Goal: Information Seeking & Learning: Find specific fact

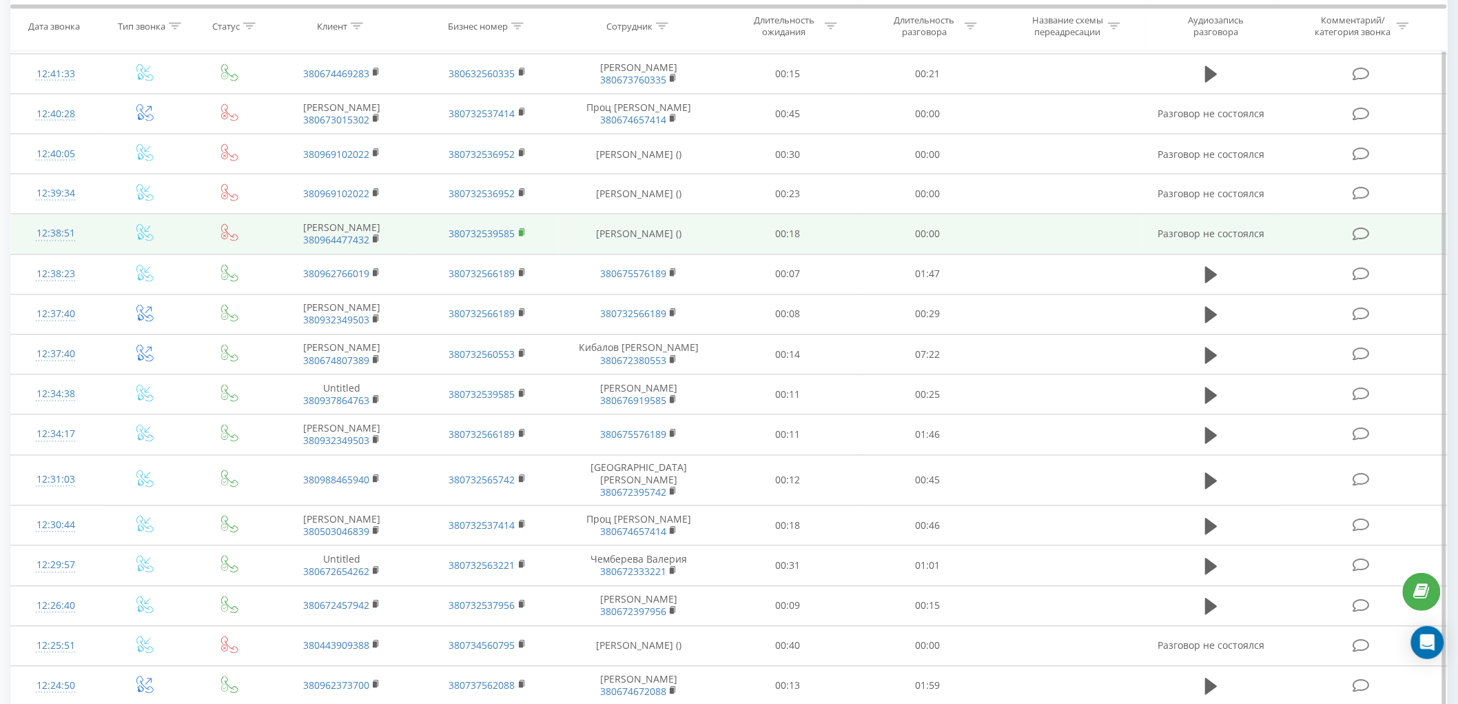
scroll to position [919, 0]
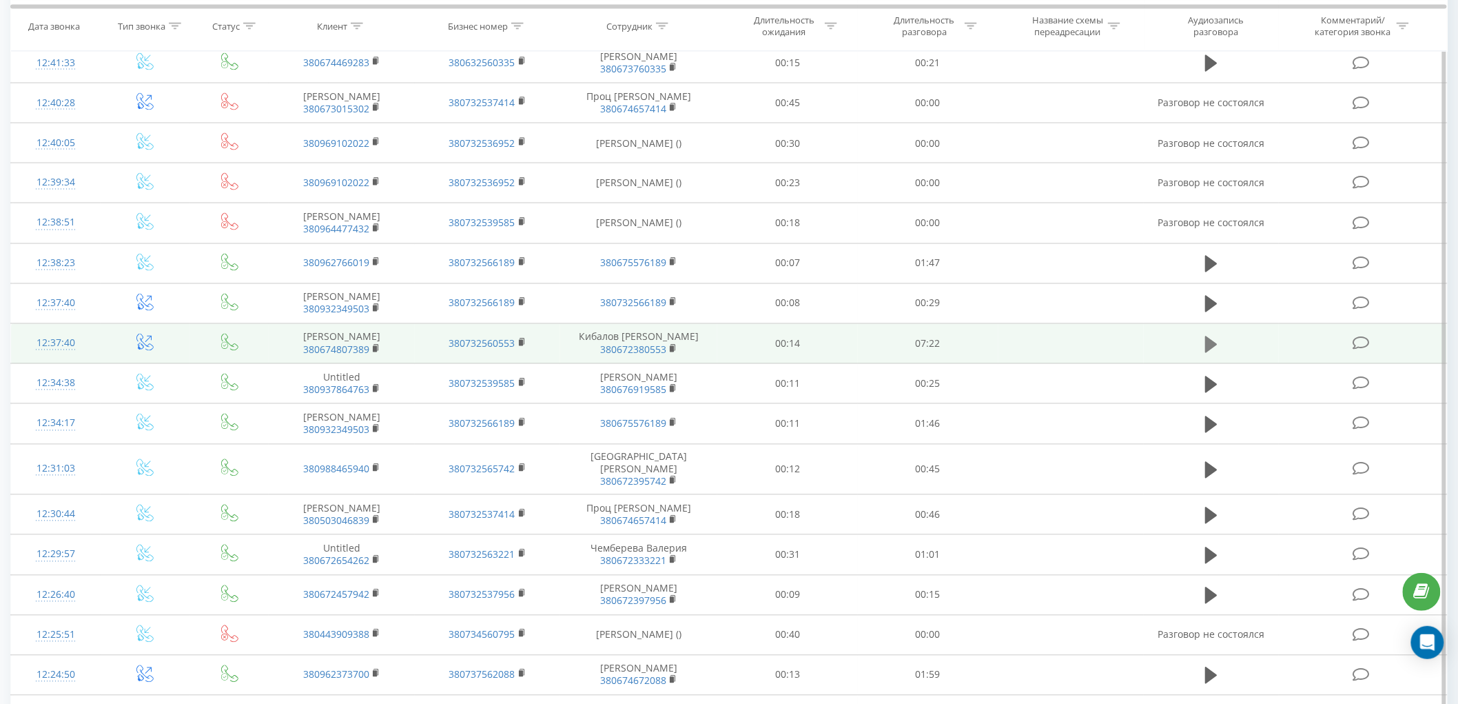
click at [1215, 352] on icon at bounding box center [1211, 344] width 12 height 17
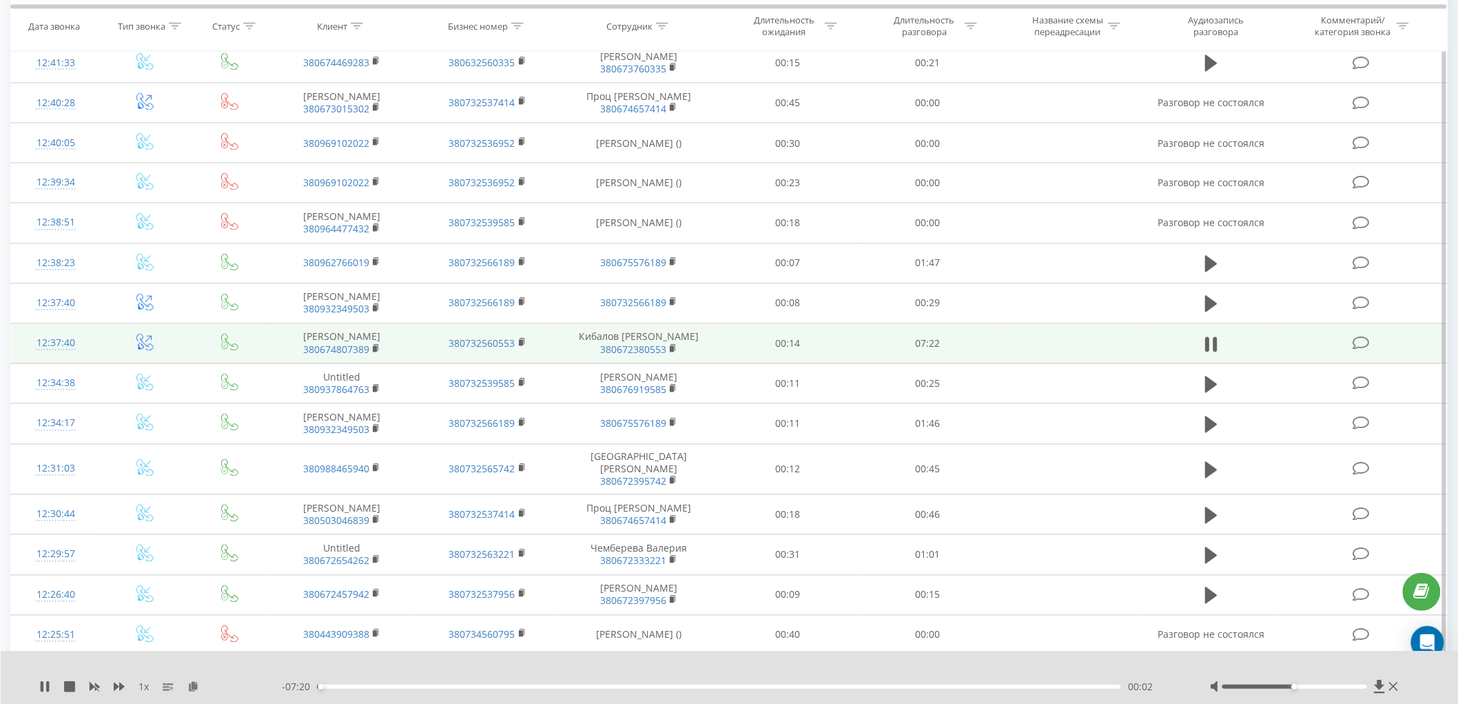
click at [1366, 686] on div at bounding box center [1295, 686] width 144 height 4
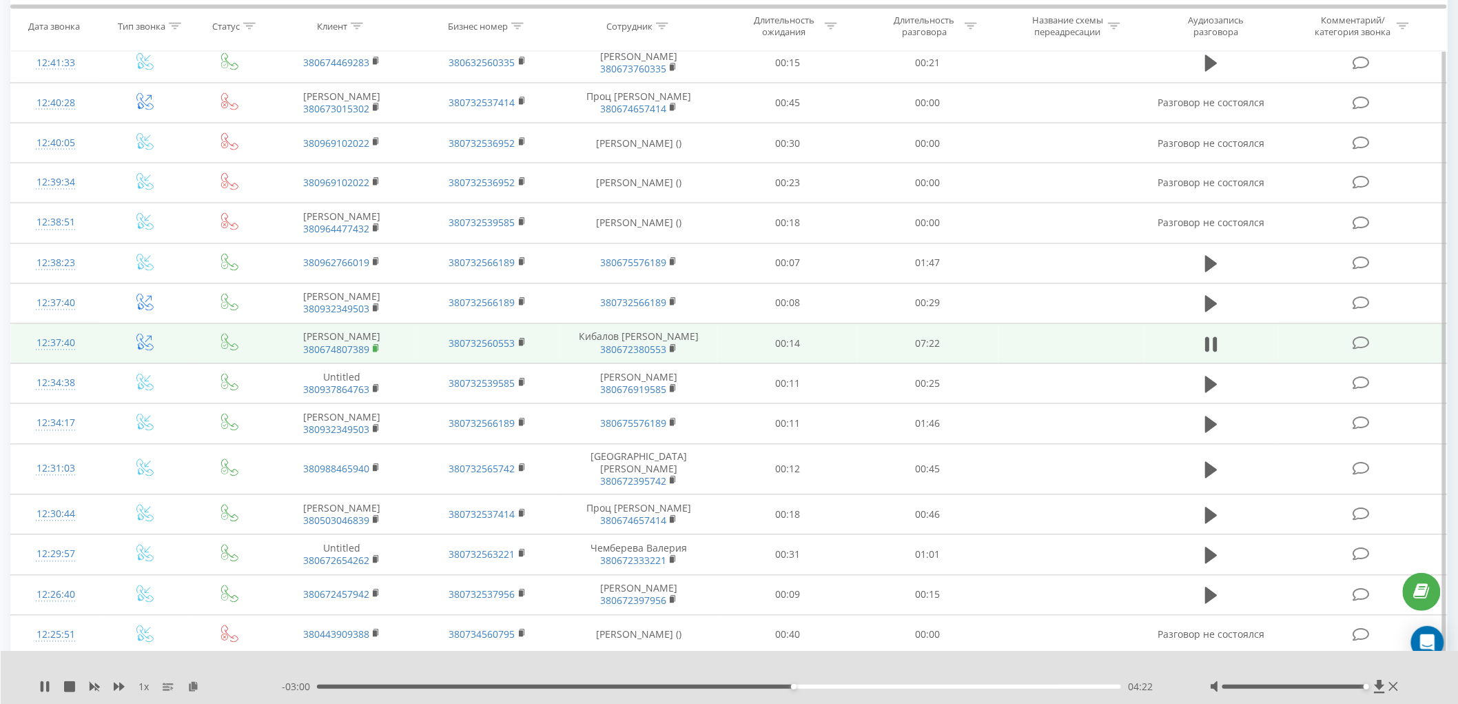
click at [378, 350] on icon at bounding box center [376, 347] width 5 height 6
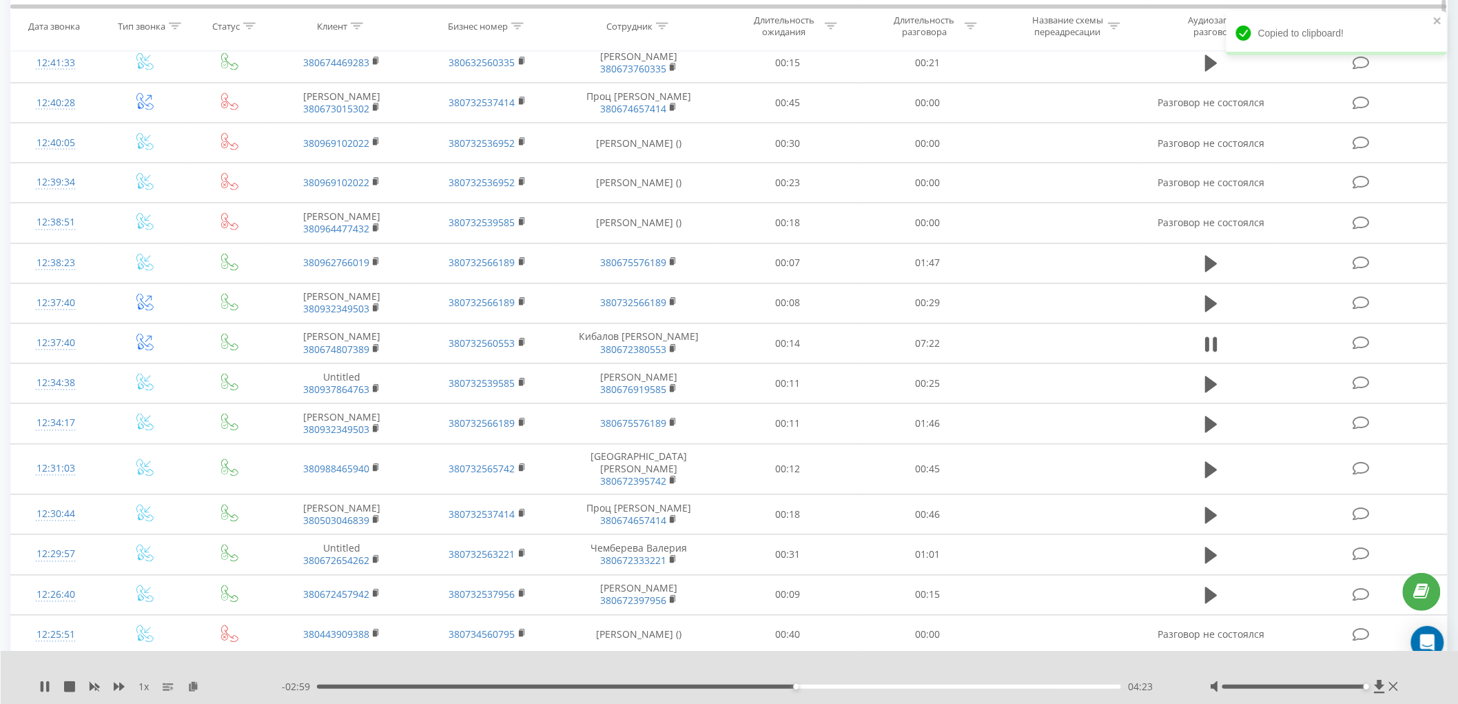
click at [356, 29] on icon at bounding box center [357, 25] width 12 height 7
click at [328, 125] on input "text" at bounding box center [341, 124] width 121 height 24
paste input "380674807389"
click at [373, 150] on span "OK" at bounding box center [370, 151] width 39 height 21
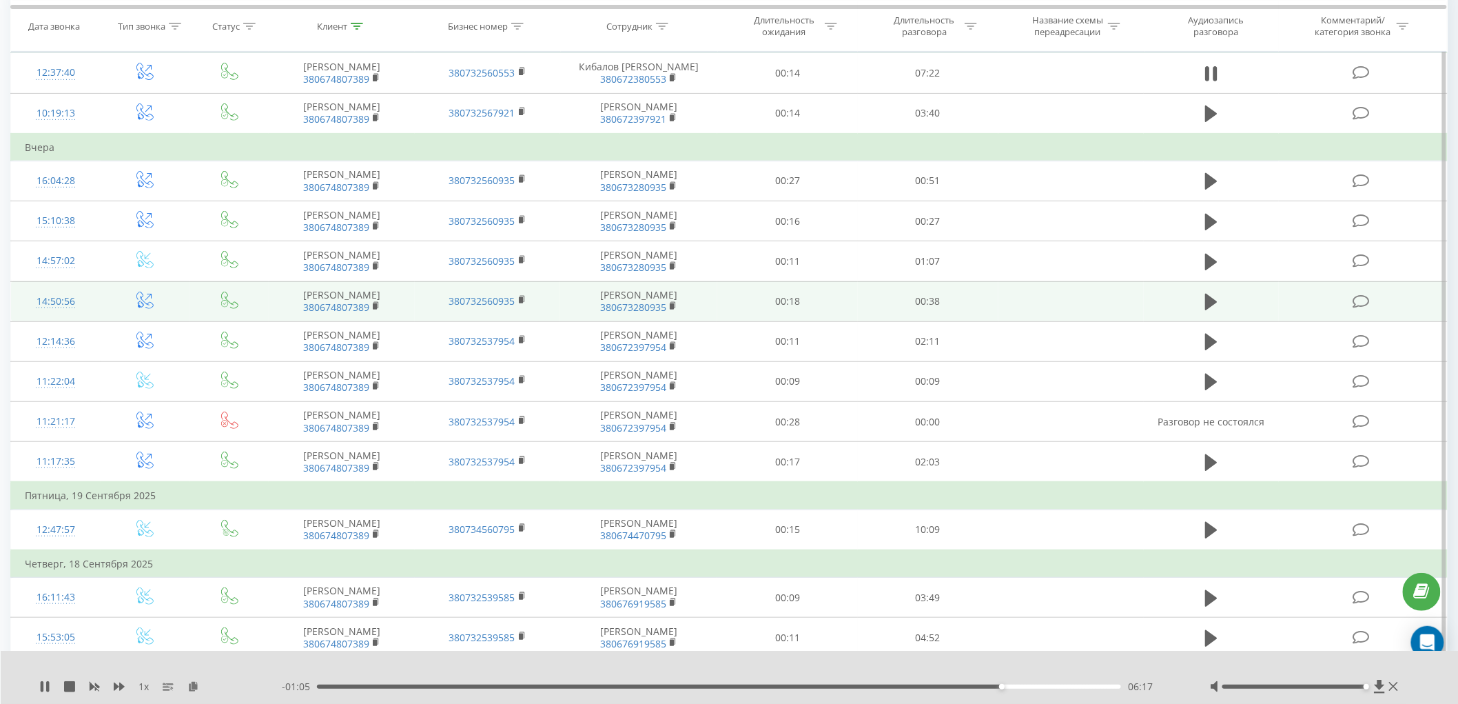
scroll to position [77, 0]
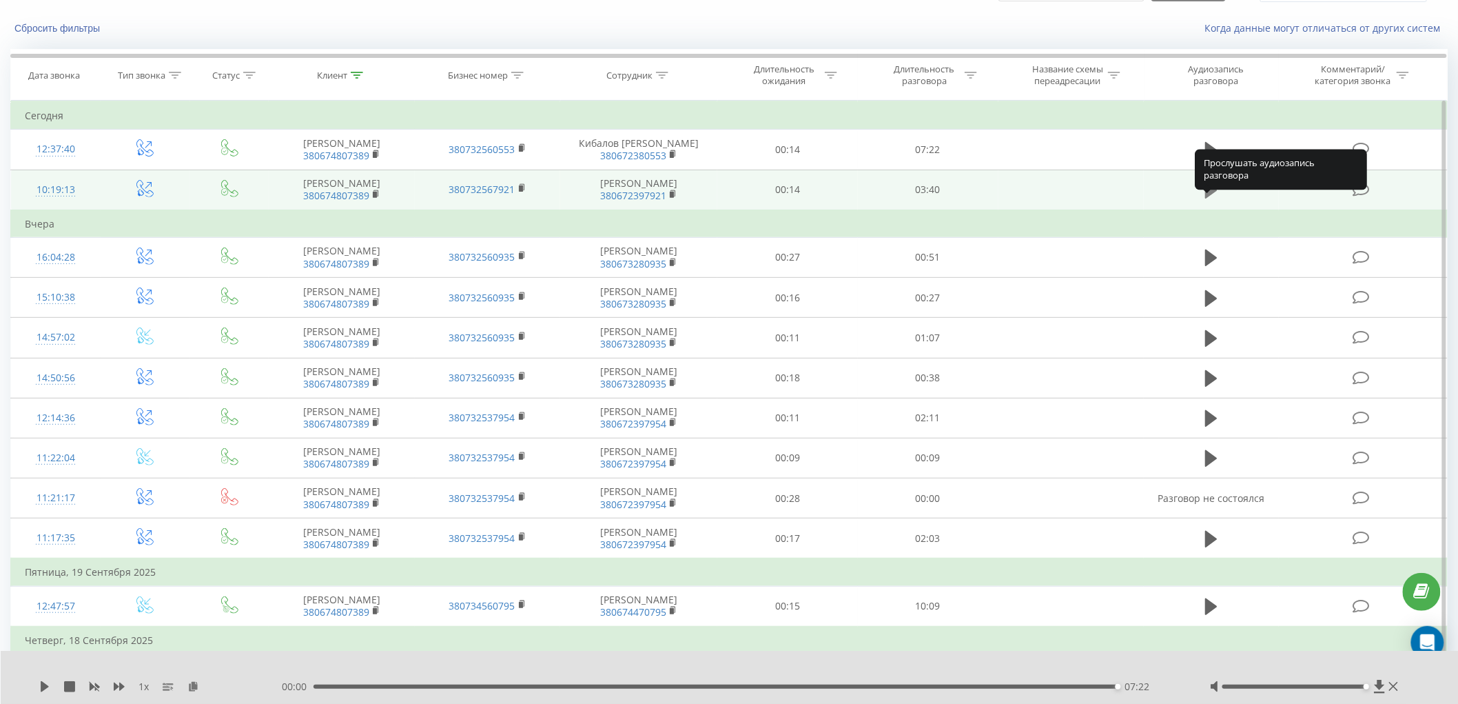
click at [1207, 198] on icon at bounding box center [1211, 190] width 12 height 17
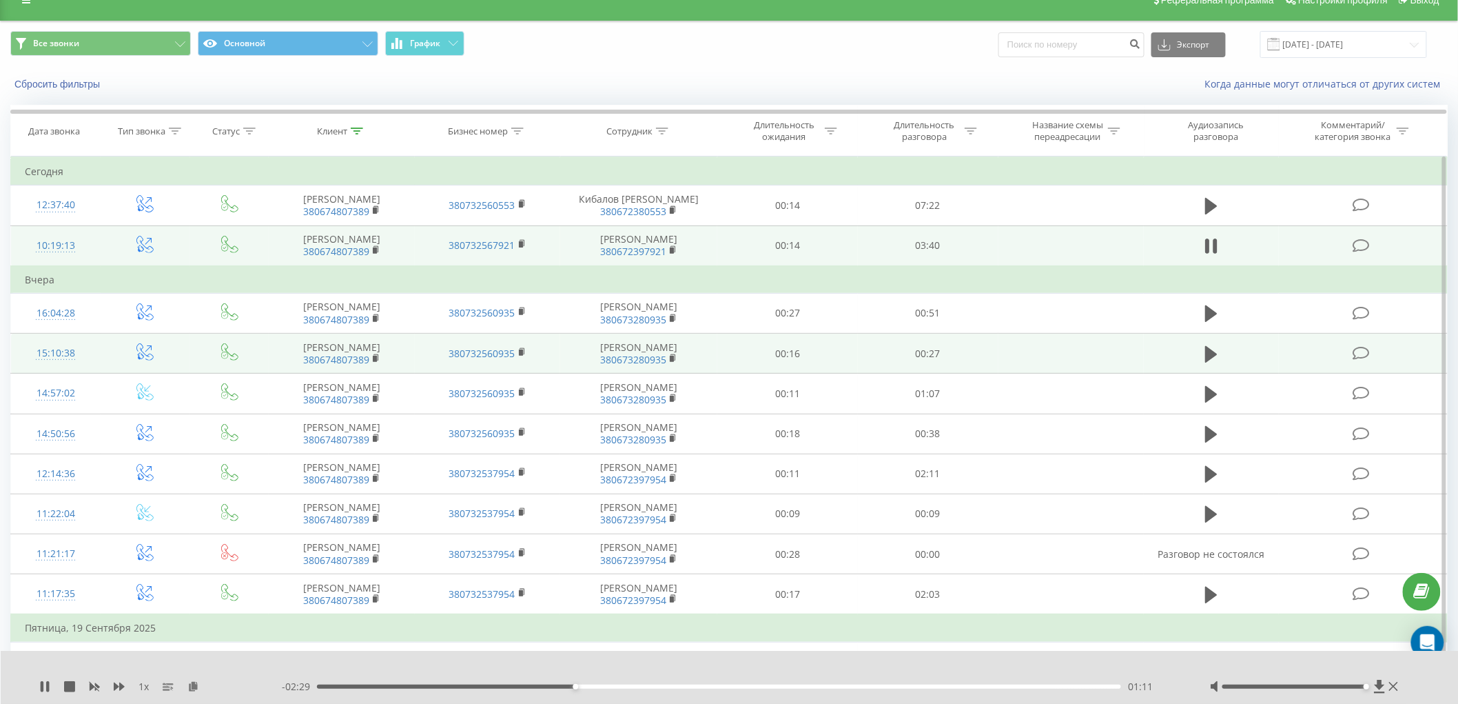
scroll to position [0, 0]
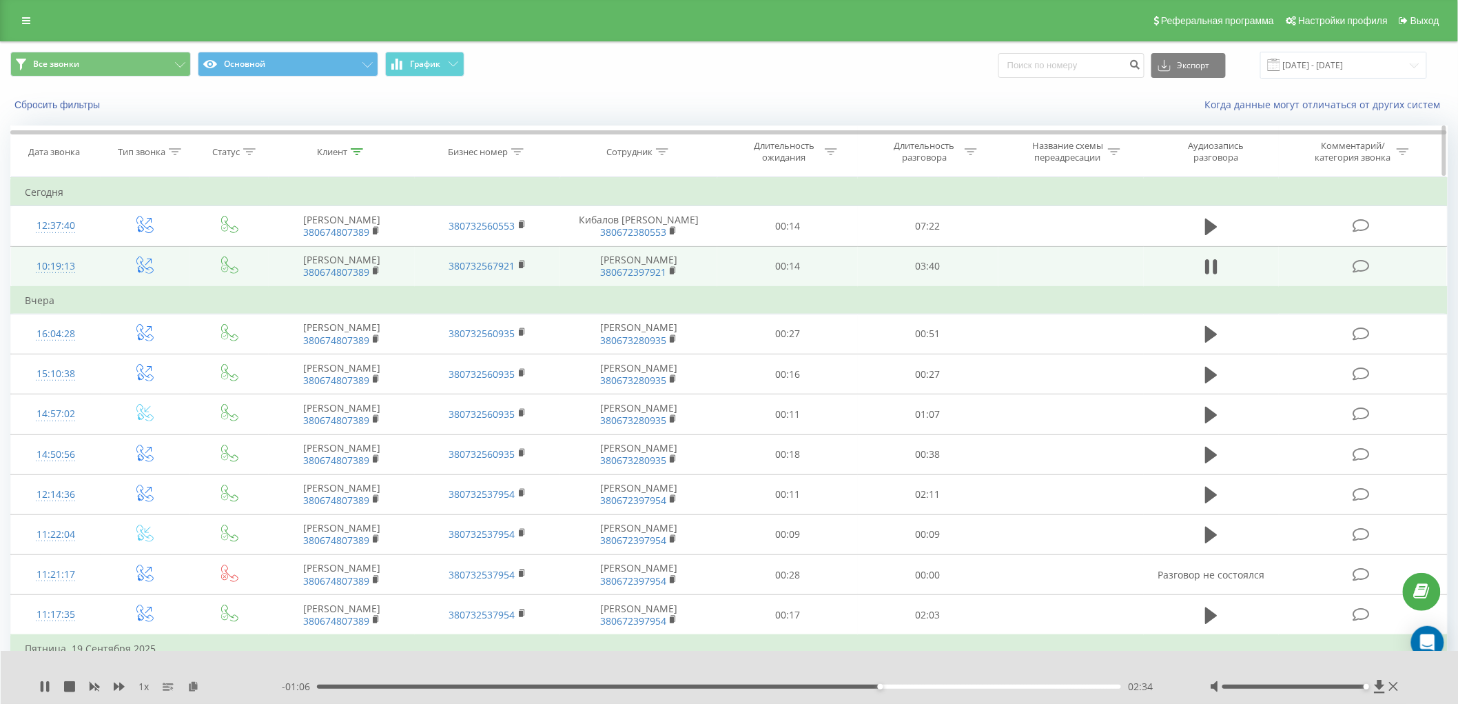
click at [360, 152] on icon at bounding box center [357, 151] width 12 height 7
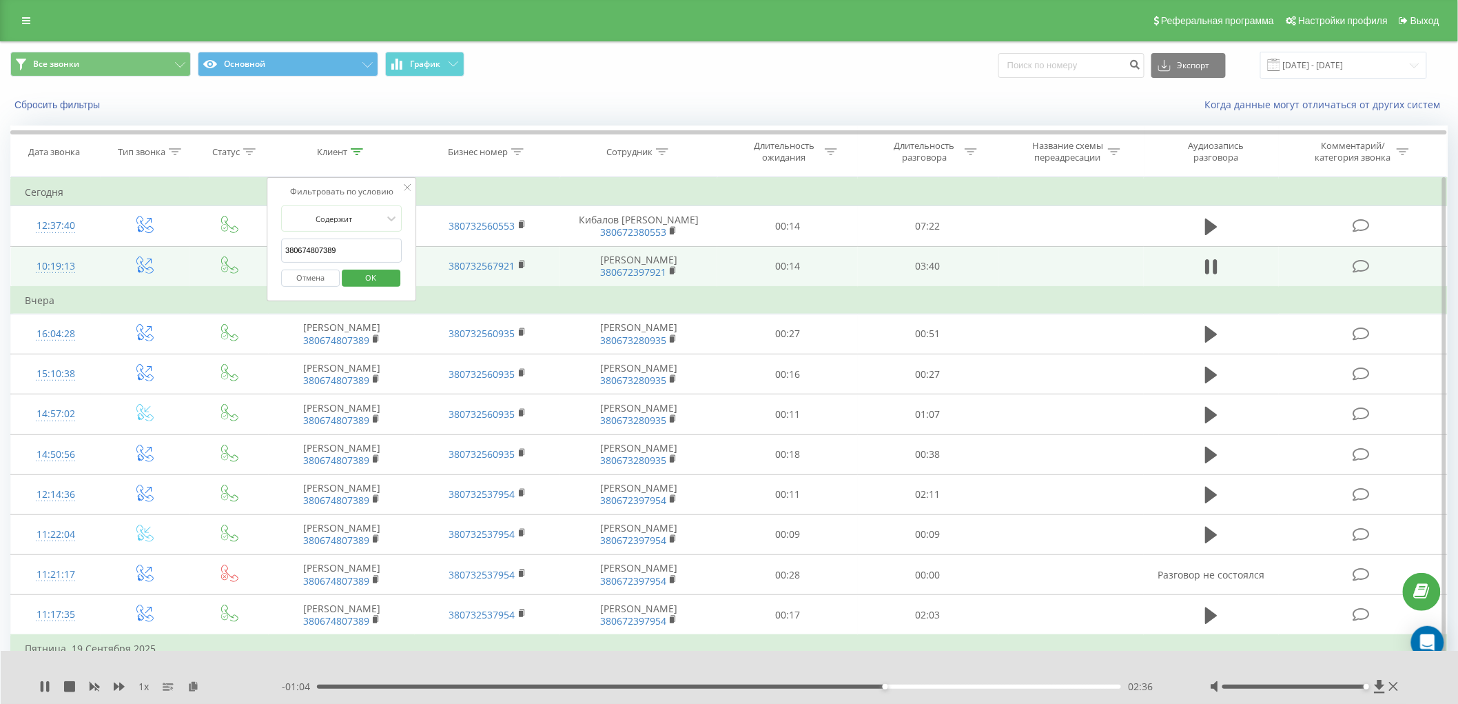
click at [347, 256] on input "380674807389" at bounding box center [341, 250] width 121 height 24
type input "3"
click at [361, 285] on span "OK" at bounding box center [370, 277] width 39 height 21
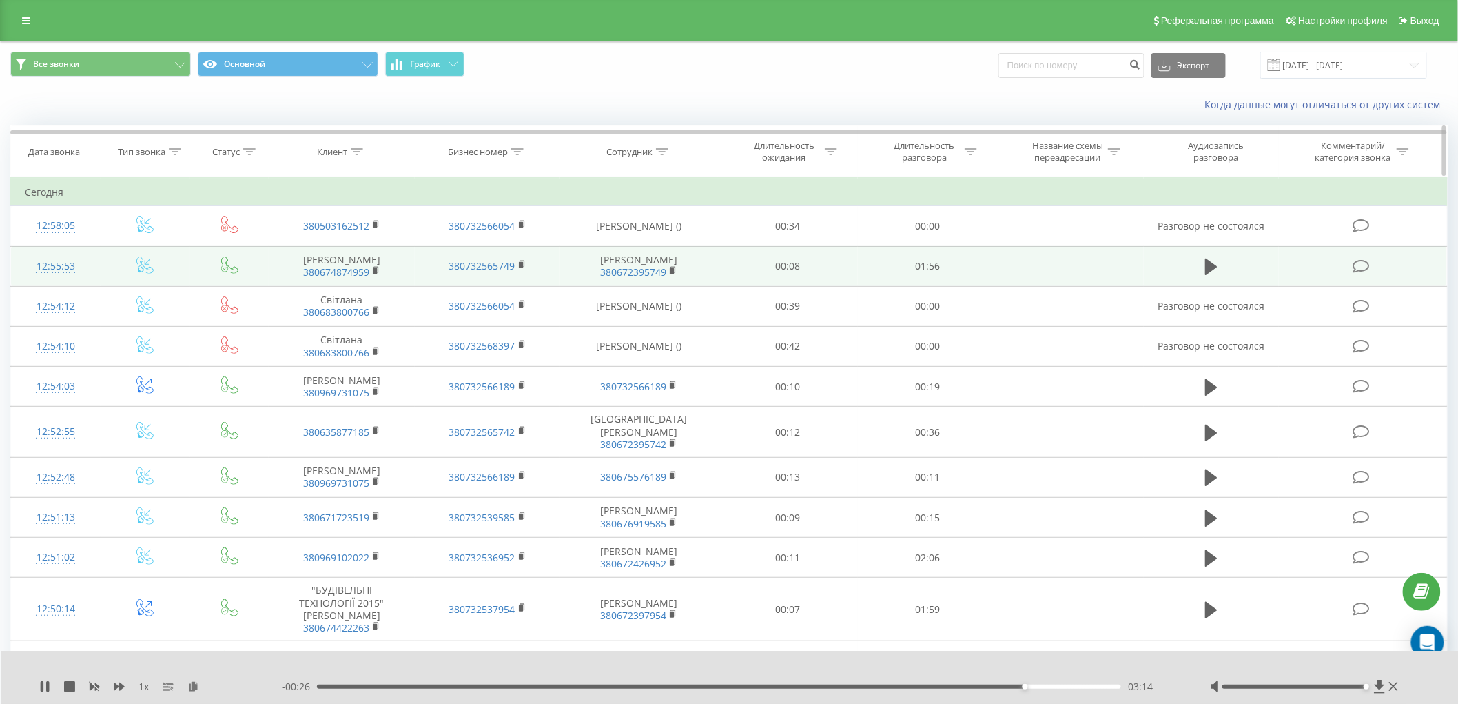
click at [359, 153] on icon at bounding box center [357, 151] width 12 height 7
click at [361, 249] on input "text" at bounding box center [341, 250] width 121 height 24
paste input "380674807389"
click button "OK" at bounding box center [371, 277] width 59 height 17
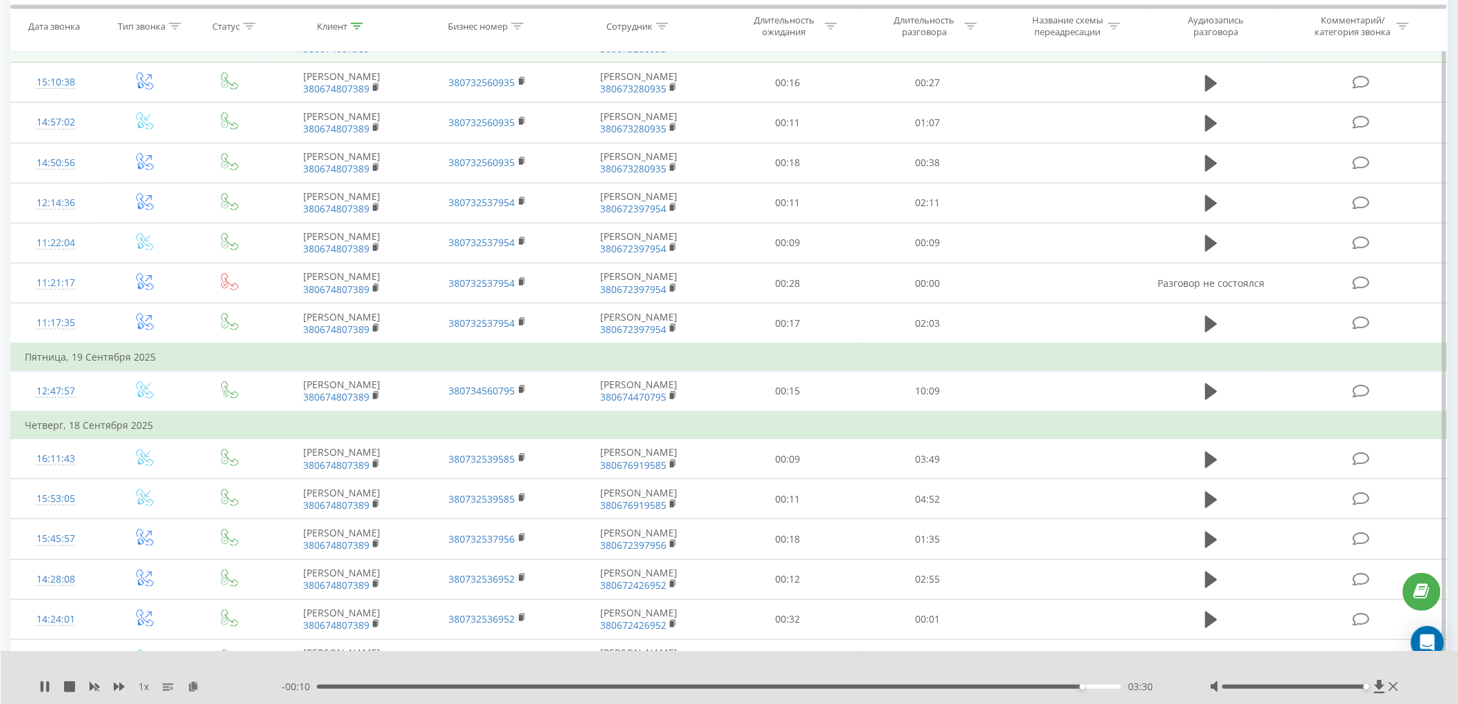
scroll to position [306, 0]
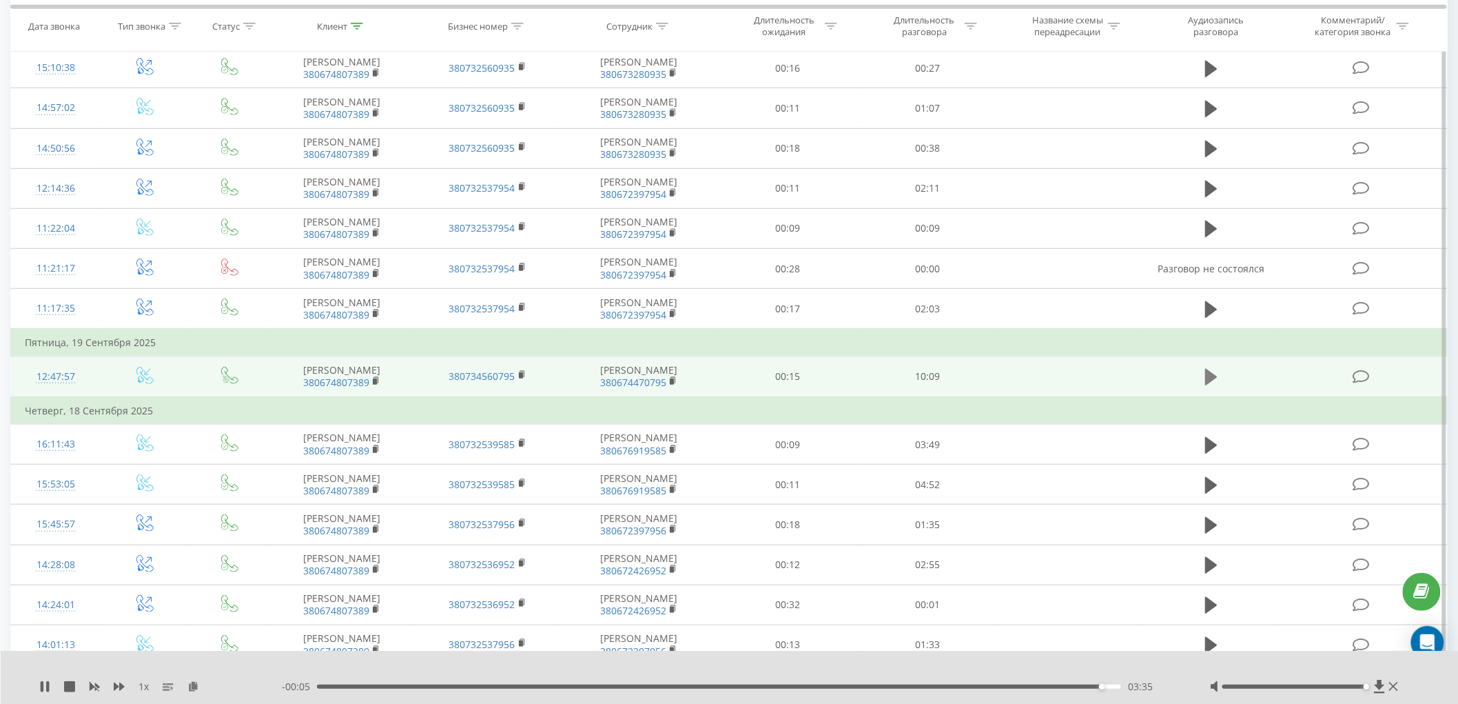
click at [1210, 385] on icon at bounding box center [1211, 377] width 12 height 17
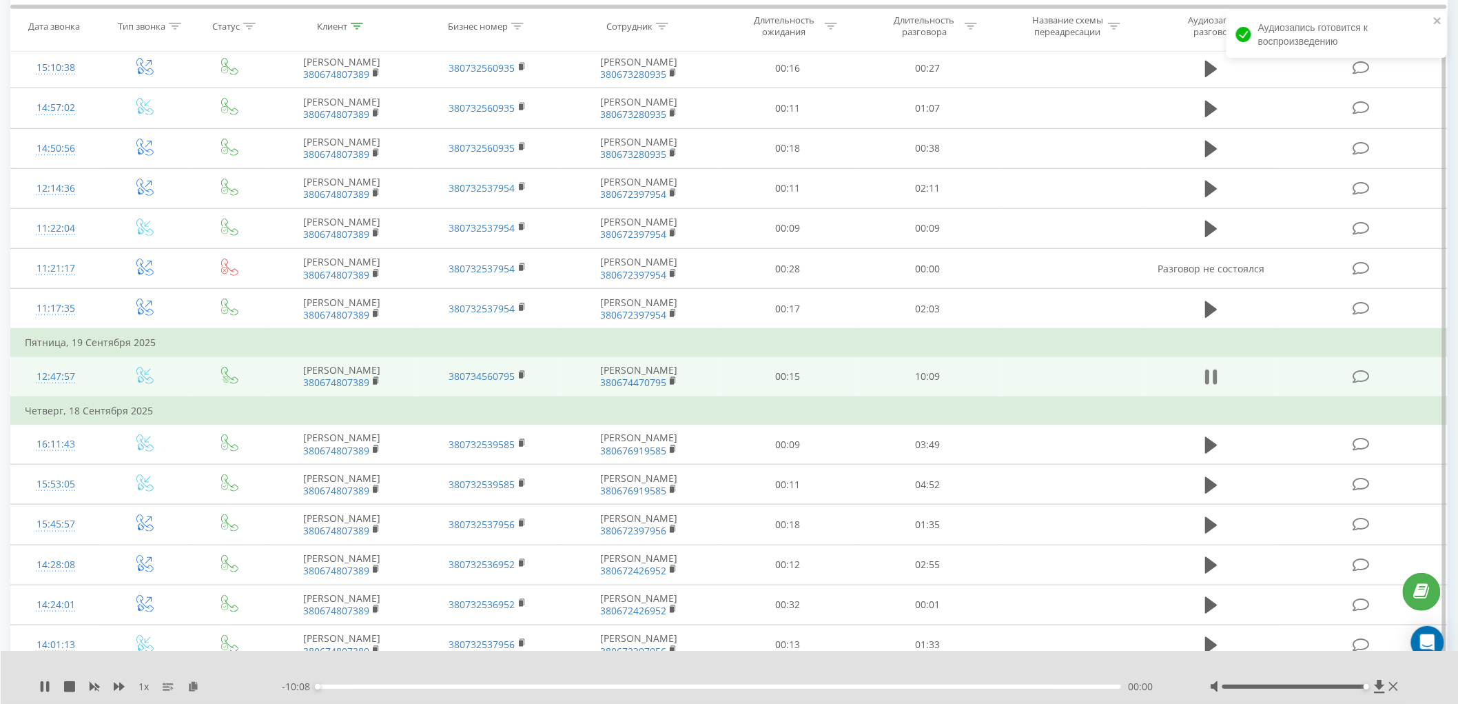
click at [1210, 387] on icon at bounding box center [1211, 376] width 12 height 19
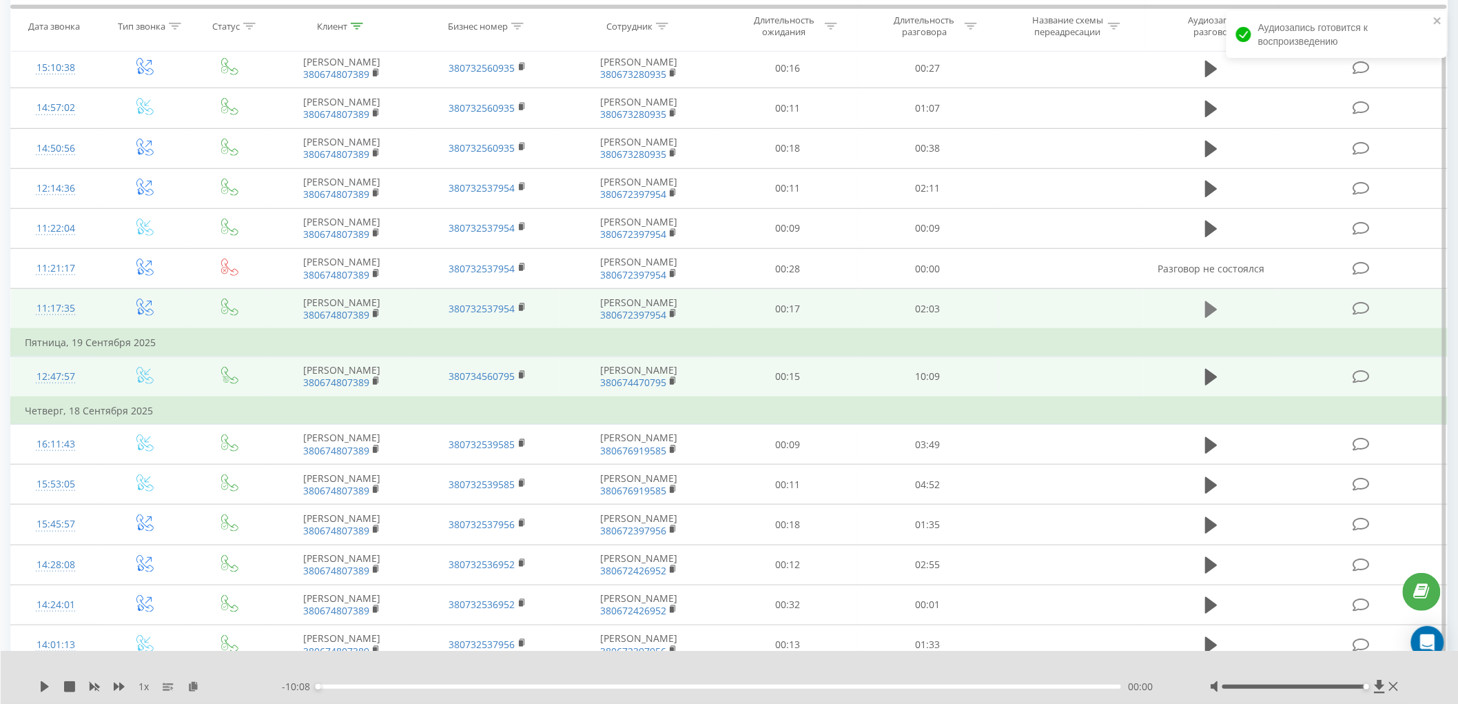
click at [1209, 318] on icon at bounding box center [1211, 309] width 12 height 17
click at [1209, 317] on icon at bounding box center [1207, 309] width 4 height 15
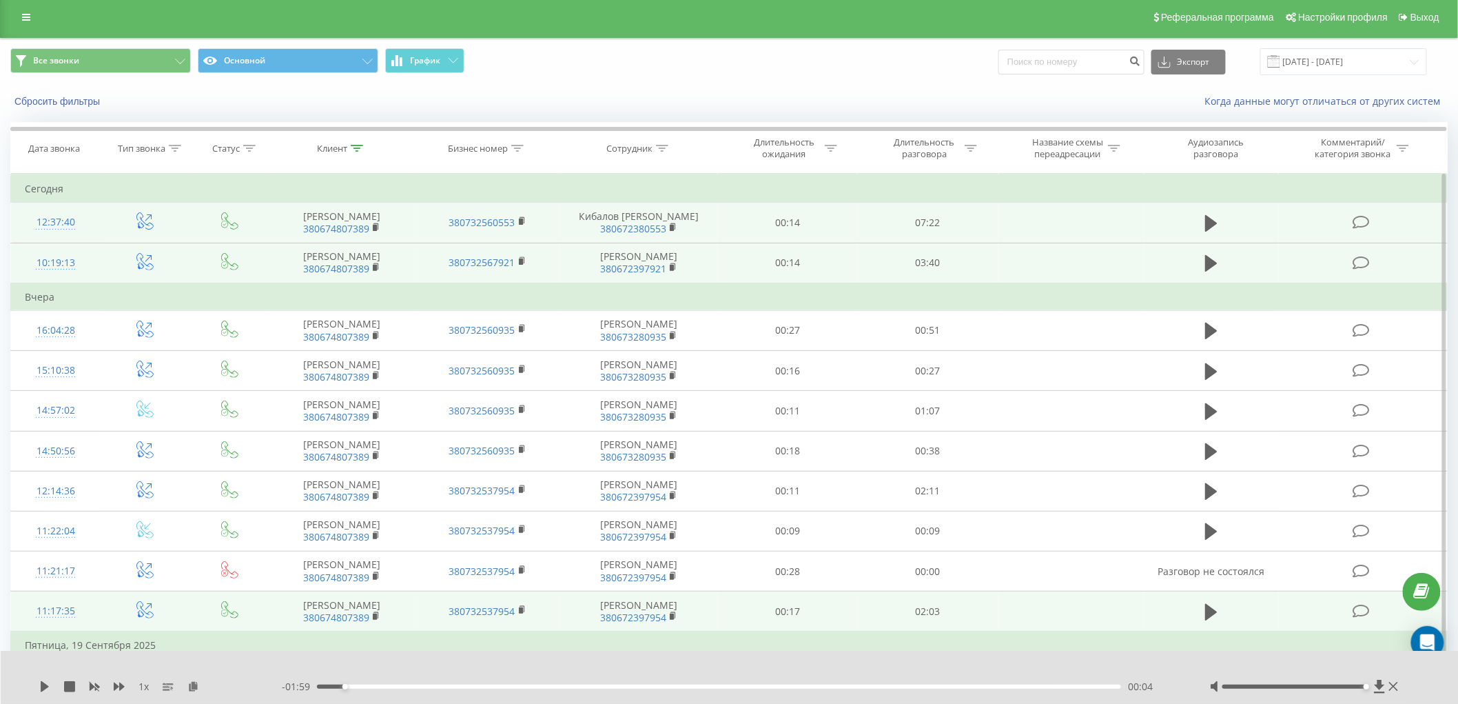
scroll to position [0, 0]
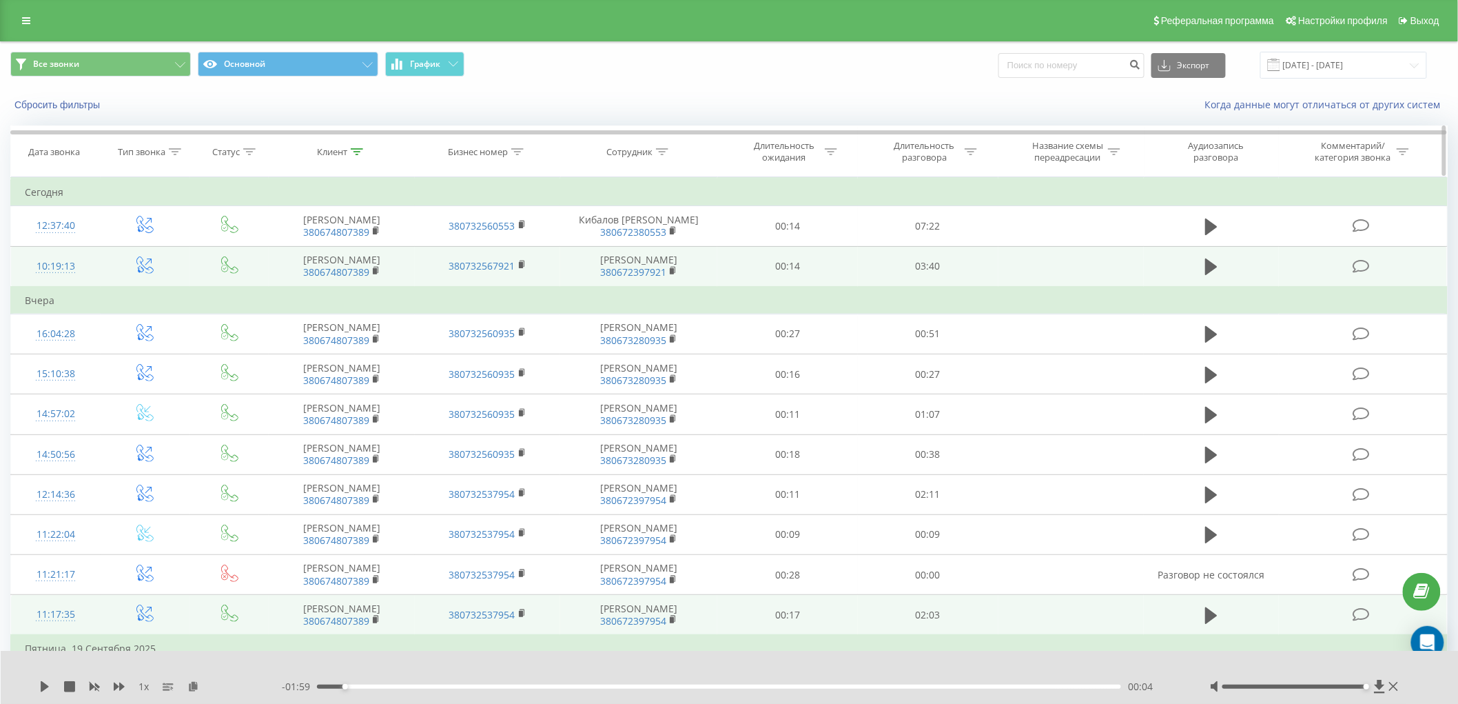
click at [360, 153] on icon at bounding box center [357, 151] width 12 height 7
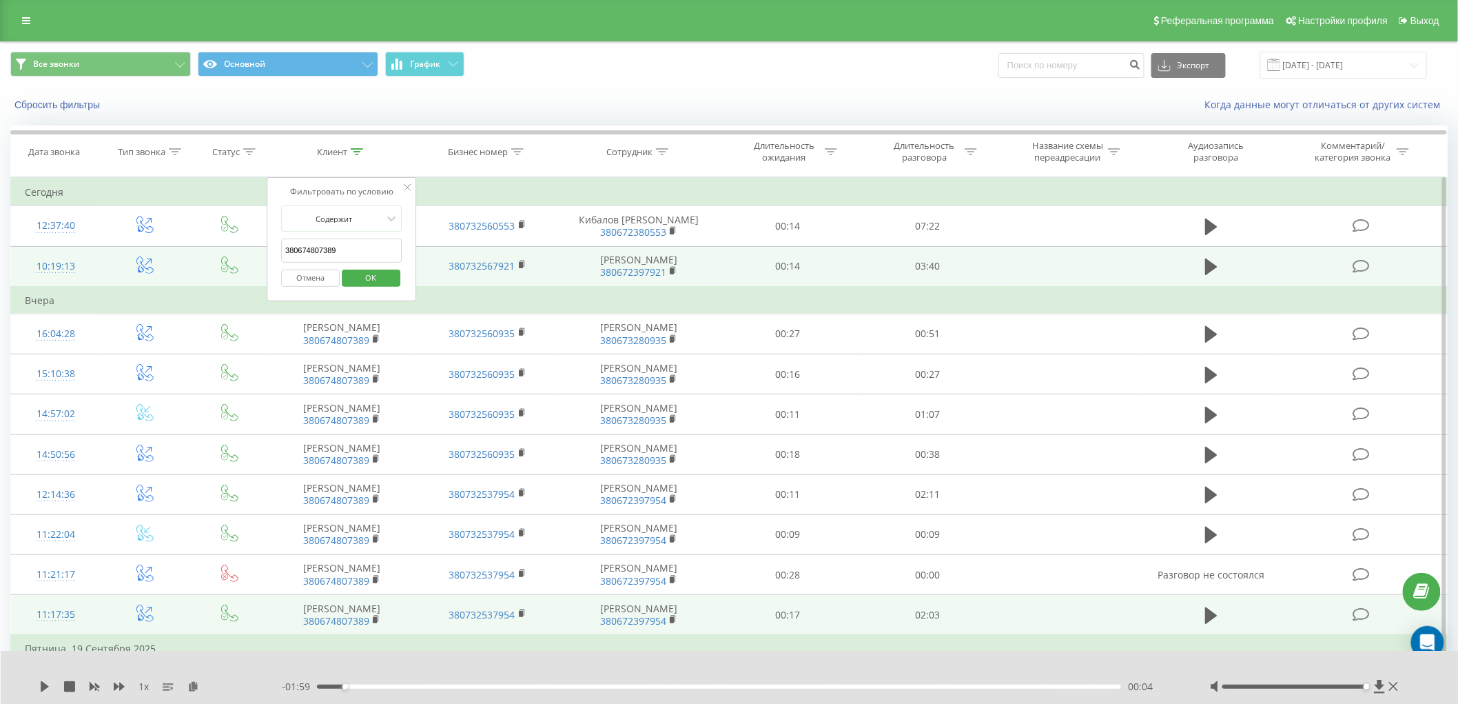
click at [345, 253] on input "380674807389" at bounding box center [341, 250] width 121 height 24
type input "3"
click at [360, 278] on span "OK" at bounding box center [370, 277] width 39 height 21
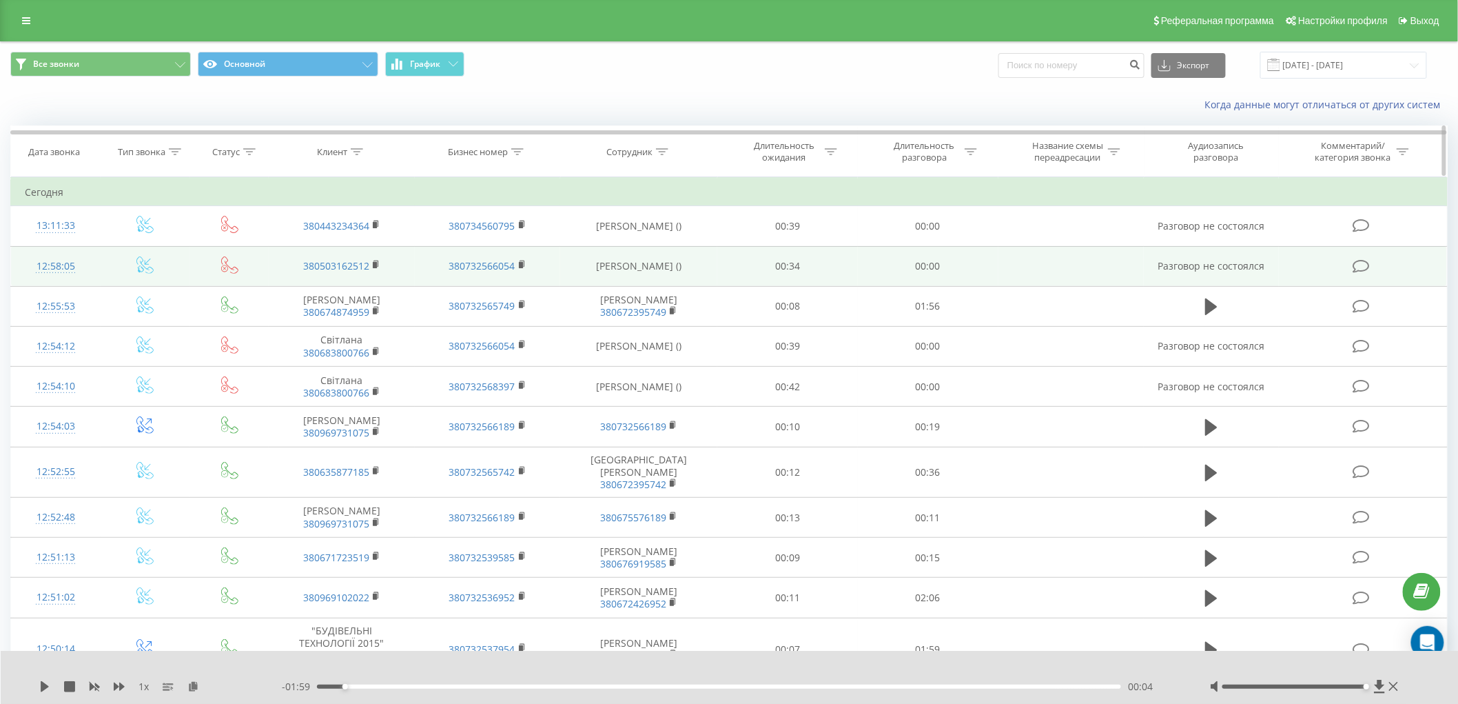
click at [356, 155] on div at bounding box center [357, 152] width 12 height 12
click at [320, 252] on input "text" at bounding box center [341, 250] width 121 height 24
type input "380674874959"
click at [376, 273] on span "OK" at bounding box center [370, 277] width 39 height 21
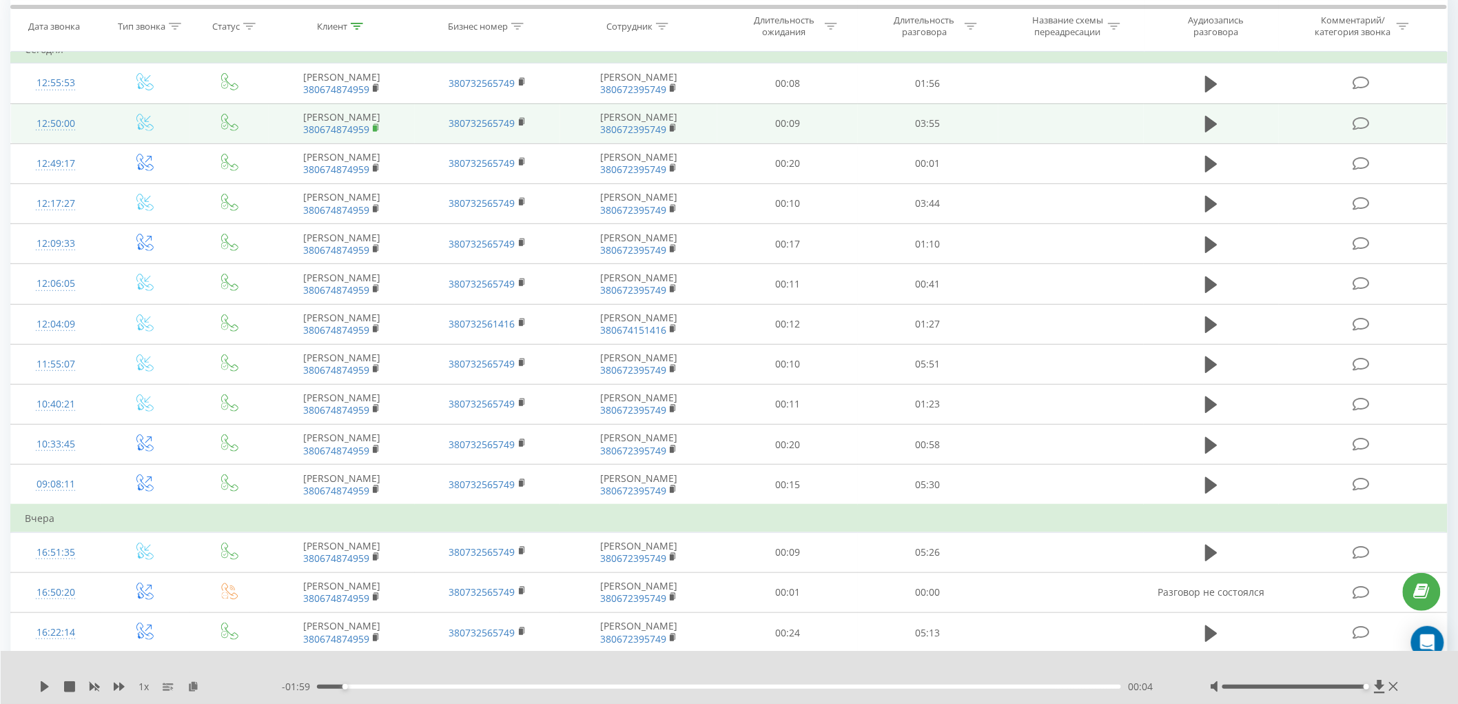
scroll to position [153, 0]
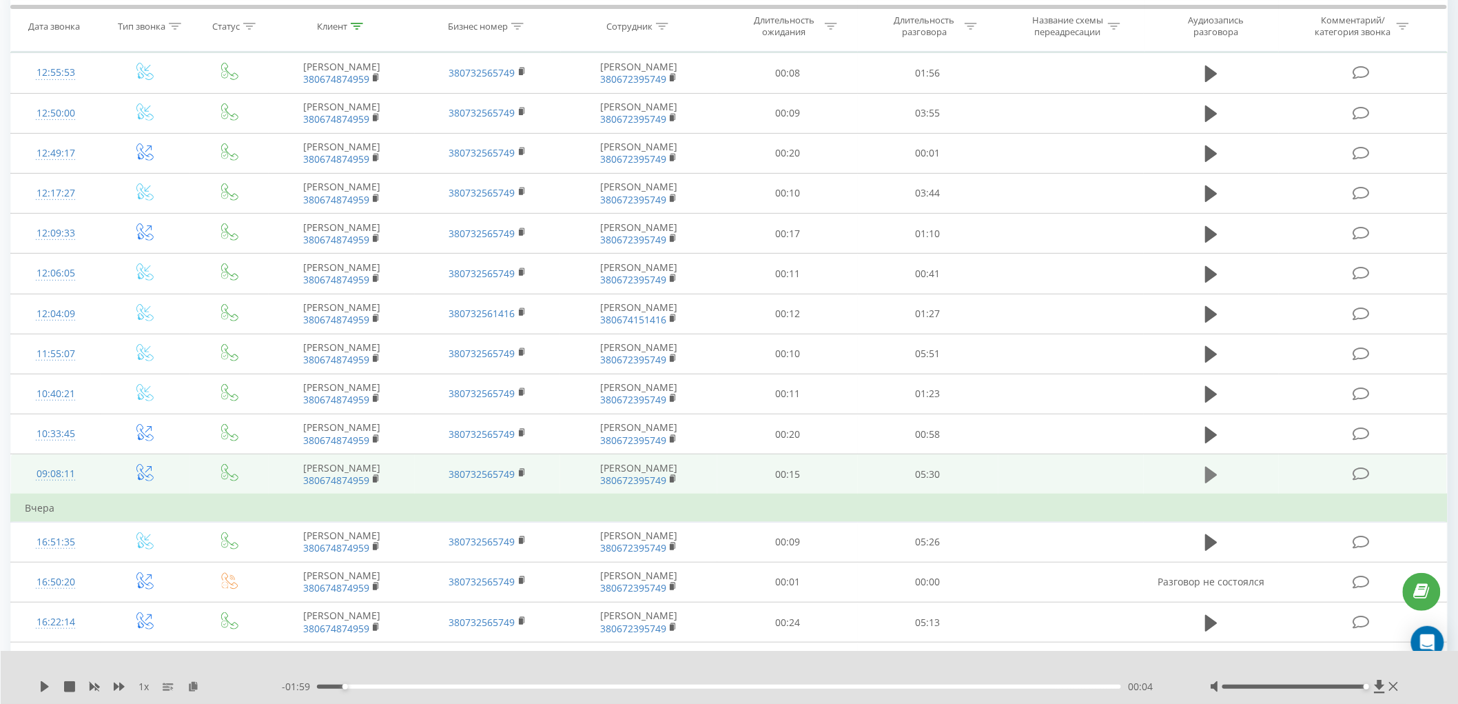
click at [1215, 467] on icon at bounding box center [1211, 474] width 12 height 19
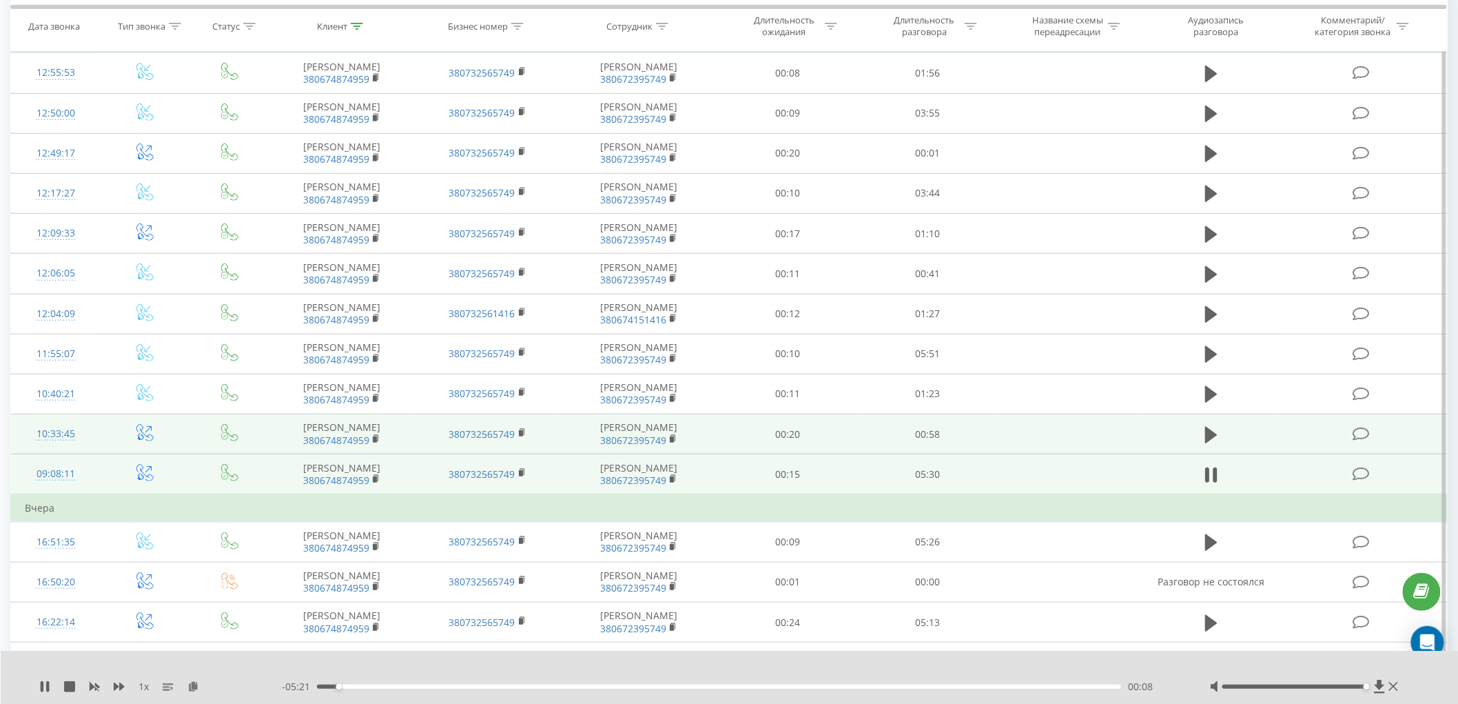
scroll to position [77, 0]
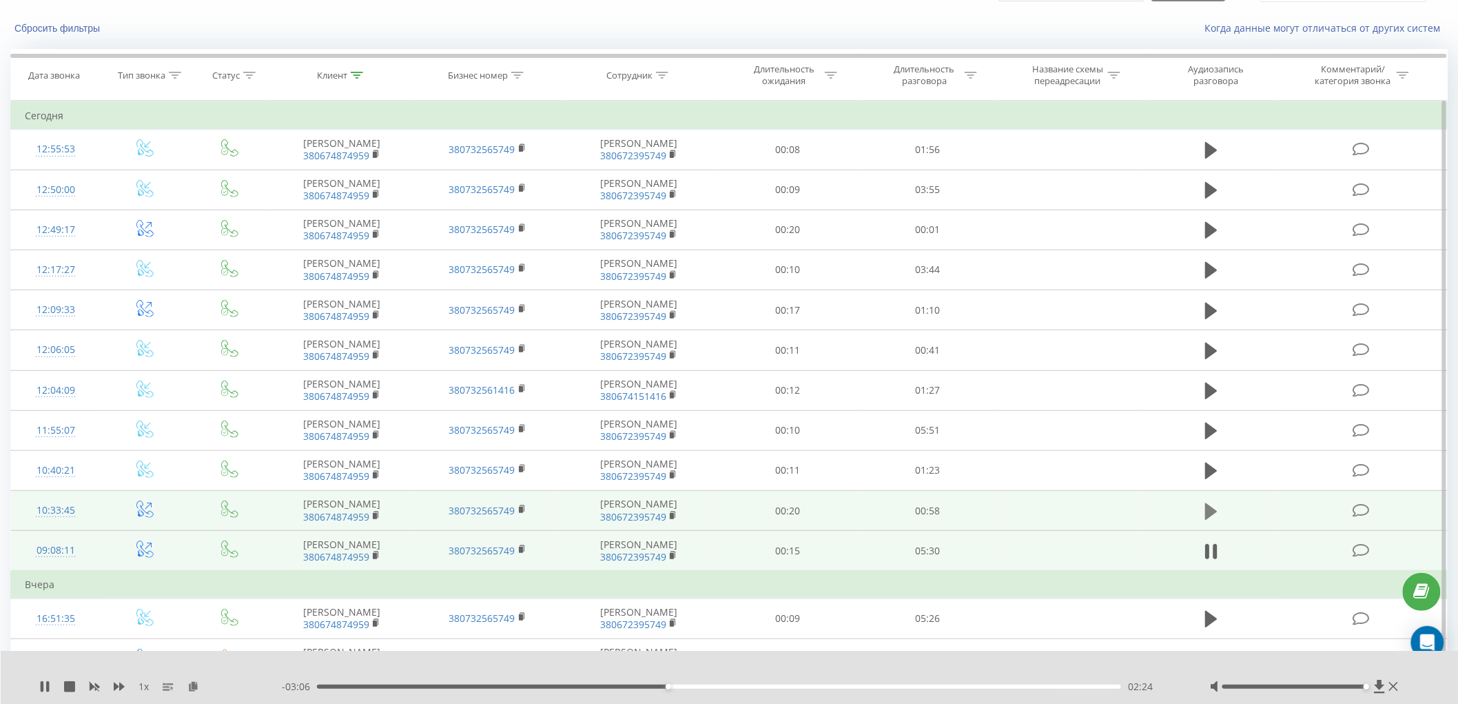
click at [1209, 512] on icon at bounding box center [1211, 510] width 12 height 17
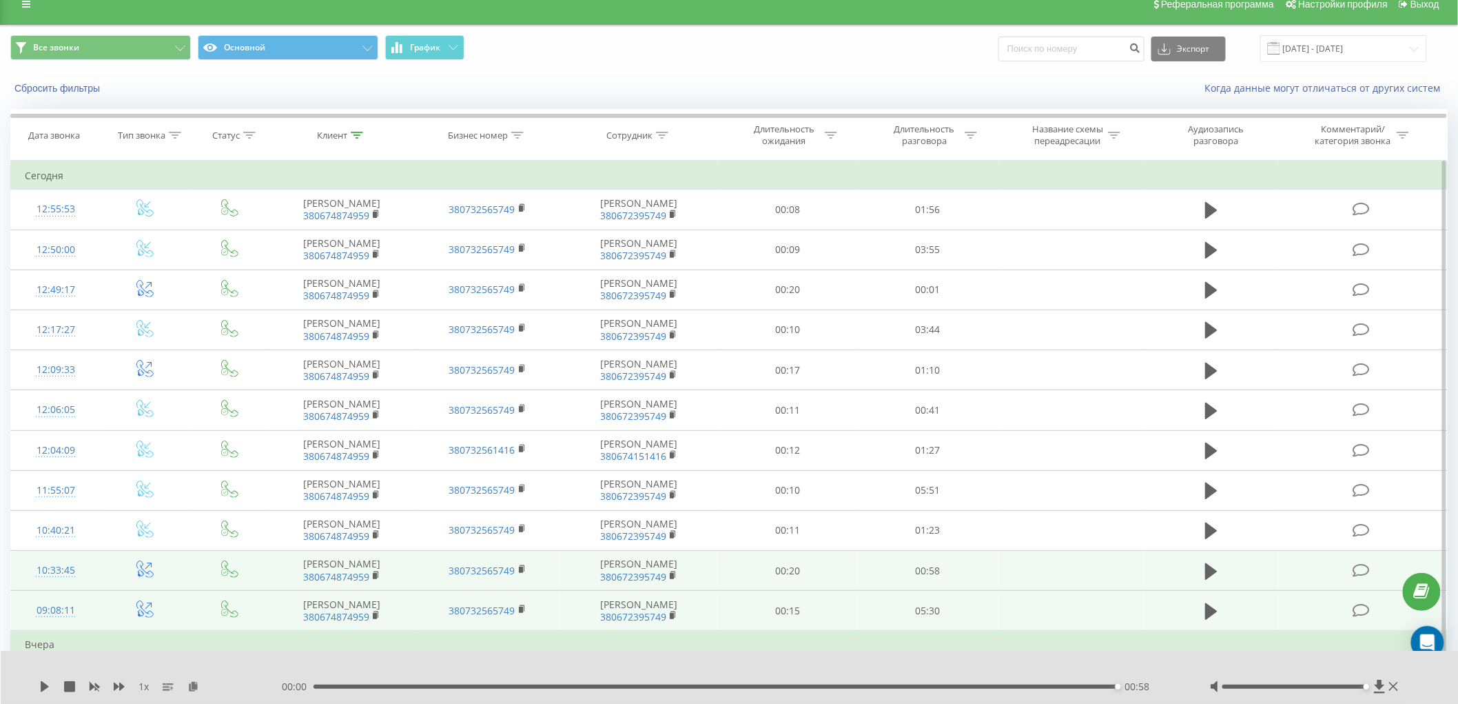
scroll to position [0, 0]
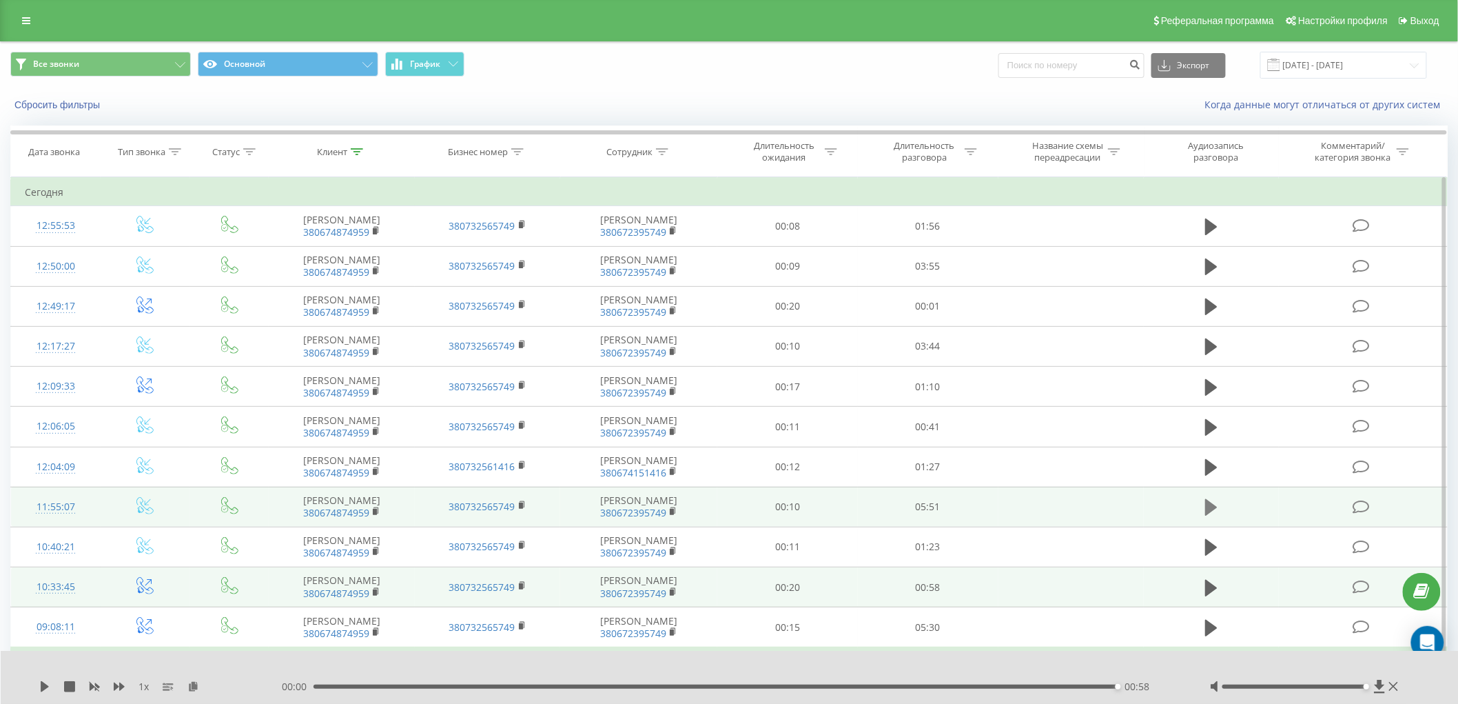
click at [1210, 514] on icon at bounding box center [1211, 507] width 12 height 19
